Goal: Navigation & Orientation: Find specific page/section

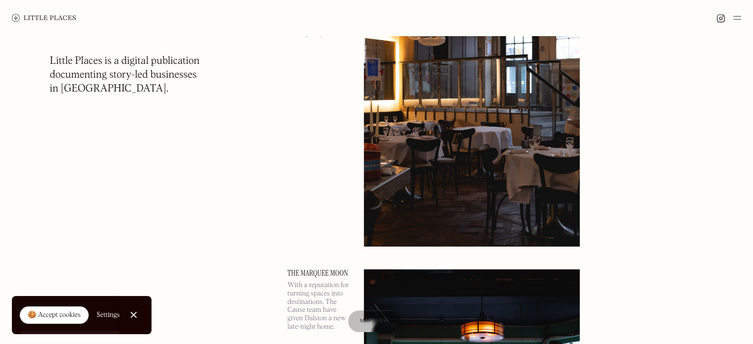
scroll to position [545, 0]
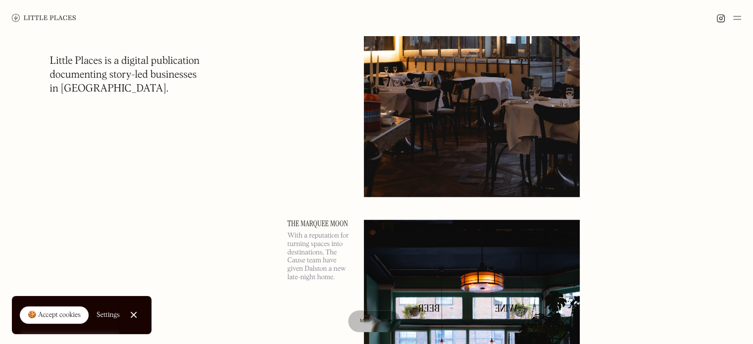
click at [731, 9] on div at bounding box center [376, 18] width 753 height 36
click at [731, 17] on div at bounding box center [729, 18] width 25 height 12
click at [741, 15] on img at bounding box center [738, 18] width 8 height 12
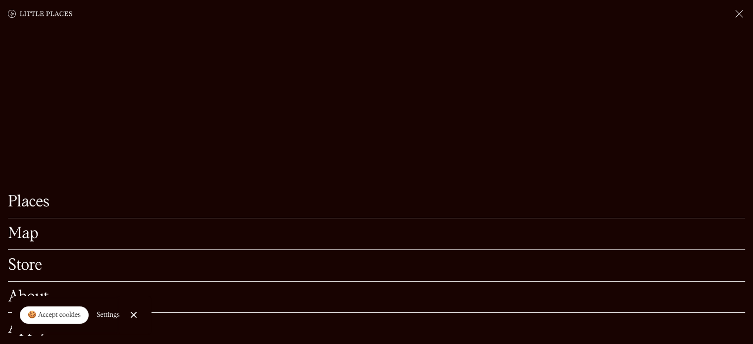
click at [740, 20] on div at bounding box center [376, 14] width 753 height 28
click at [30, 226] on link "Map" at bounding box center [377, 233] width 738 height 15
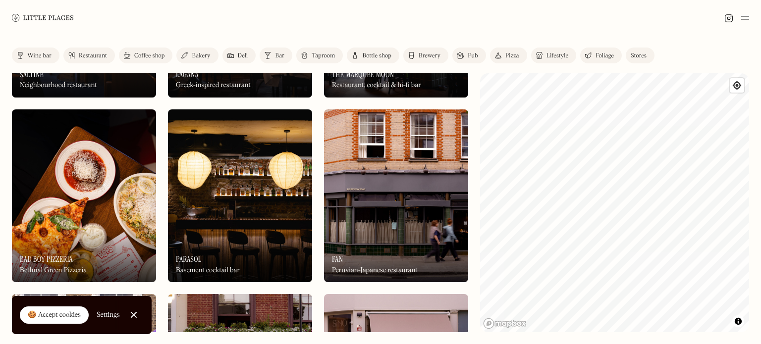
scroll to position [198, 0]
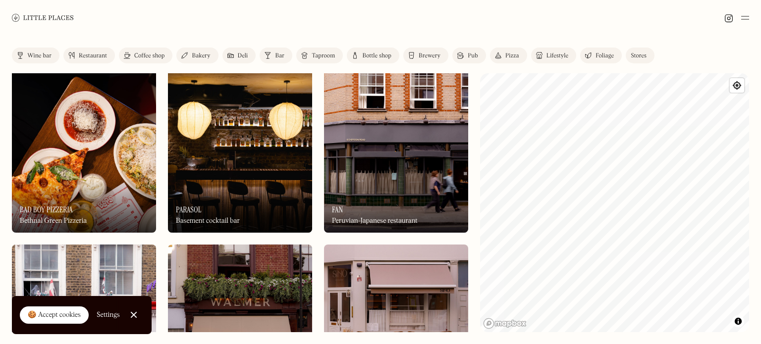
click at [749, 17] on div at bounding box center [380, 18] width 761 height 36
click at [748, 15] on img at bounding box center [745, 18] width 8 height 12
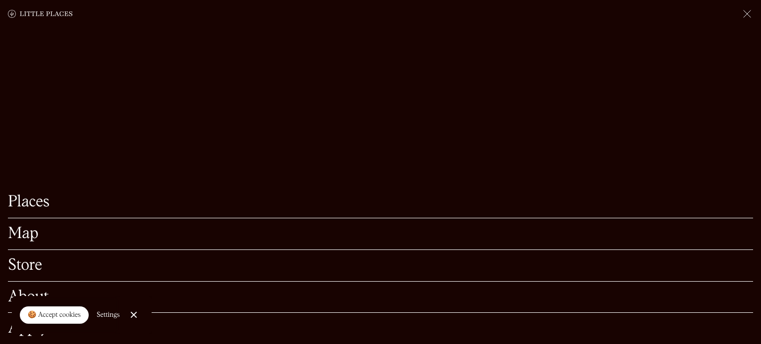
click at [38, 207] on link "Places" at bounding box center [380, 202] width 745 height 15
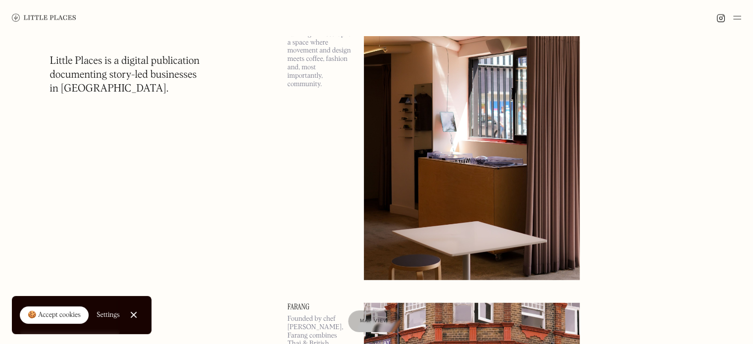
scroll to position [6736, 0]
